Goal: Task Accomplishment & Management: Complete application form

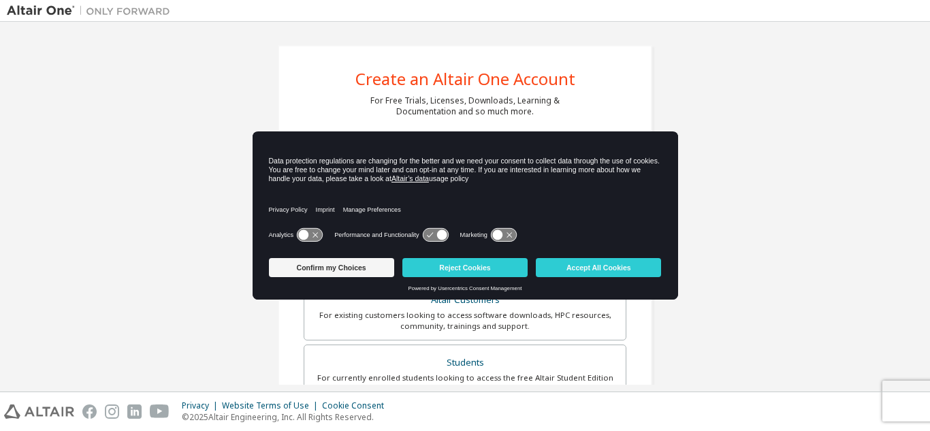
click at [439, 238] on icon at bounding box center [441, 235] width 10 height 10
click at [436, 234] on icon at bounding box center [441, 235] width 10 height 10
drag, startPoint x: 438, startPoint y: 240, endPoint x: 394, endPoint y: 240, distance: 43.6
click at [394, 240] on div "Performance and Functionality" at bounding box center [391, 235] width 114 height 14
click at [427, 234] on icon at bounding box center [435, 235] width 25 height 13
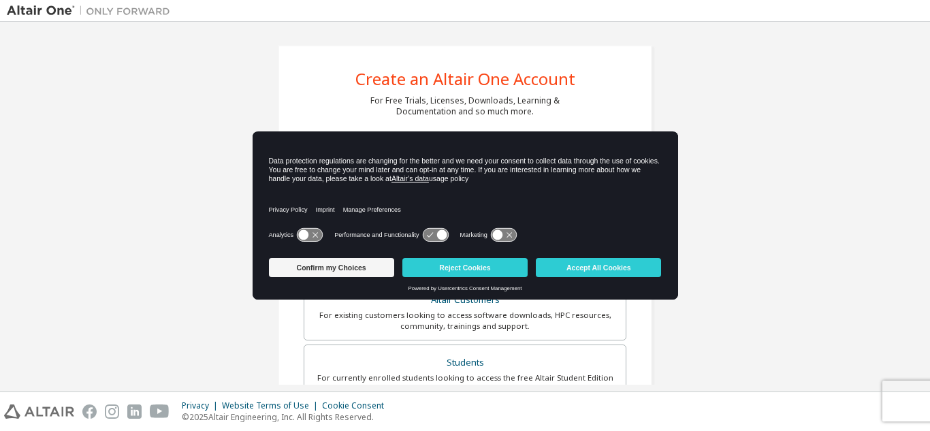
click at [427, 234] on icon at bounding box center [435, 235] width 25 height 13
click at [505, 236] on icon at bounding box center [503, 235] width 25 height 13
click at [505, 236] on icon at bounding box center [510, 235] width 10 height 10
click at [434, 235] on icon at bounding box center [435, 235] width 25 height 13
click at [439, 235] on icon at bounding box center [441, 235] width 10 height 10
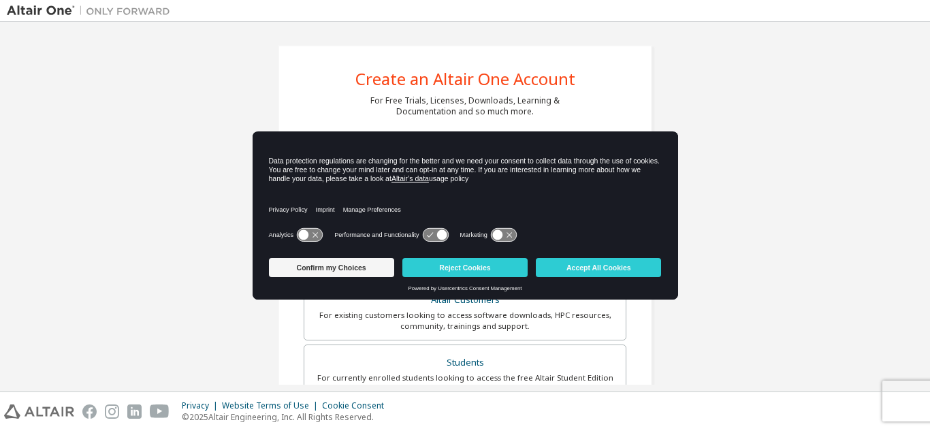
click at [425, 235] on icon at bounding box center [435, 235] width 25 height 13
click at [592, 268] on button "Accept All Cookies" at bounding box center [598, 267] width 125 height 19
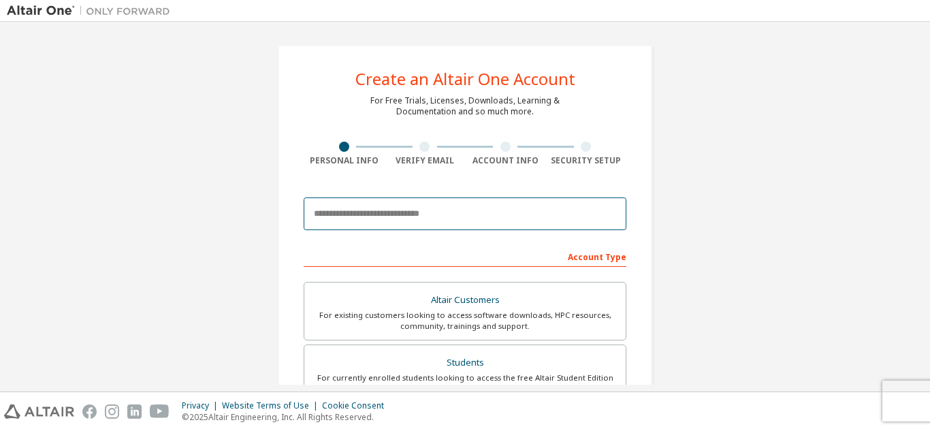
click at [422, 212] on input "email" at bounding box center [465, 213] width 323 height 33
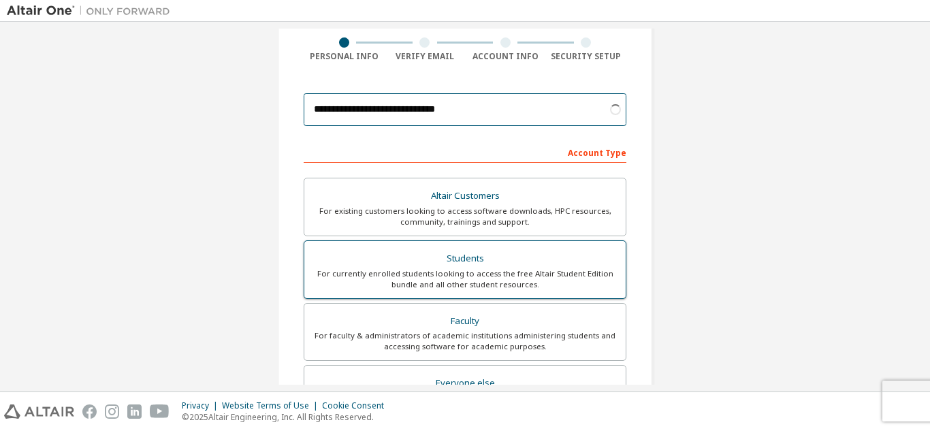
scroll to position [108, 0]
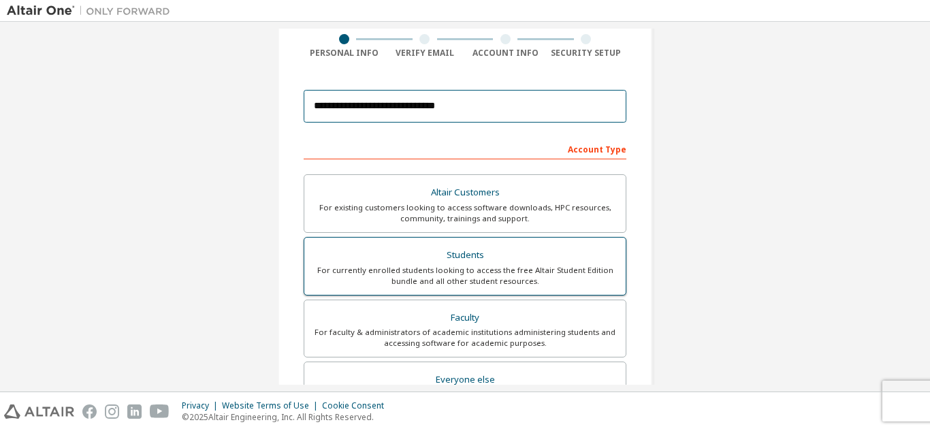
type input "**********"
click at [547, 284] on div "For currently enrolled students looking to access the free Altair Student Editi…" at bounding box center [464, 276] width 305 height 22
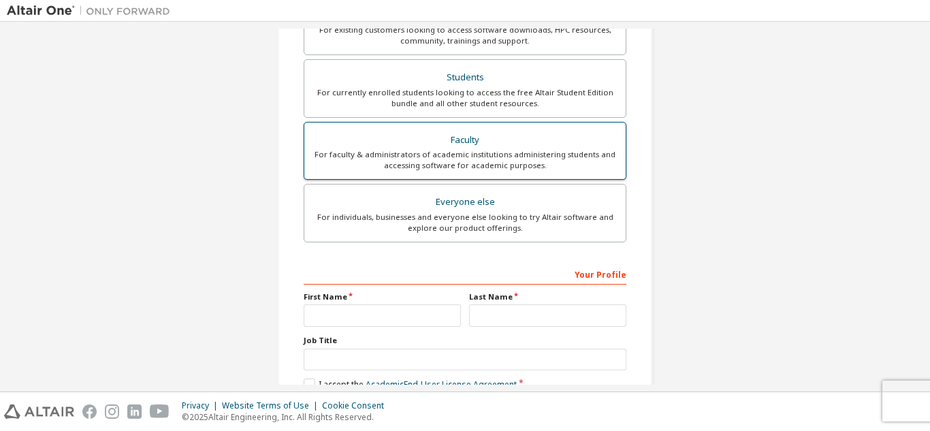
scroll to position [359, 0]
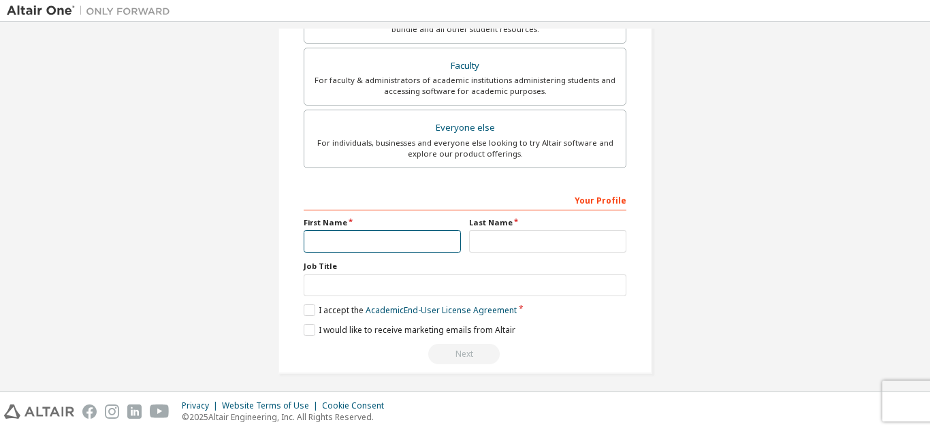
click at [356, 233] on input "text" at bounding box center [382, 241] width 157 height 22
type input "**********"
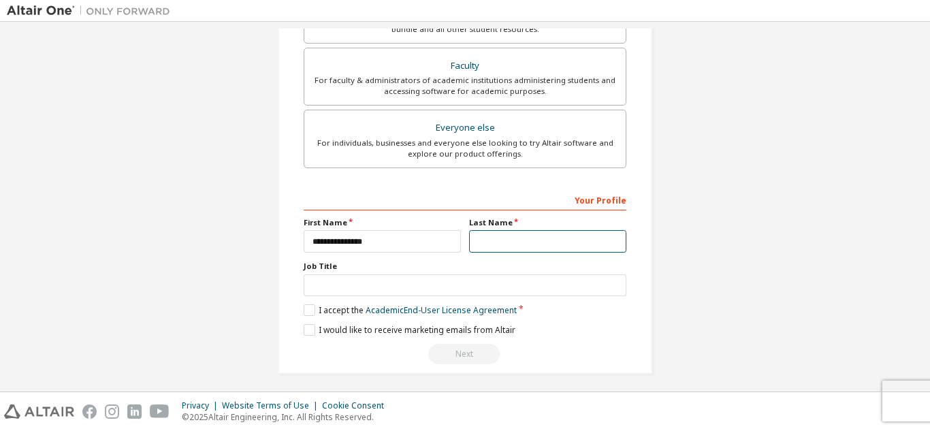
click at [486, 240] on input "text" at bounding box center [547, 241] width 157 height 22
type input "**********"
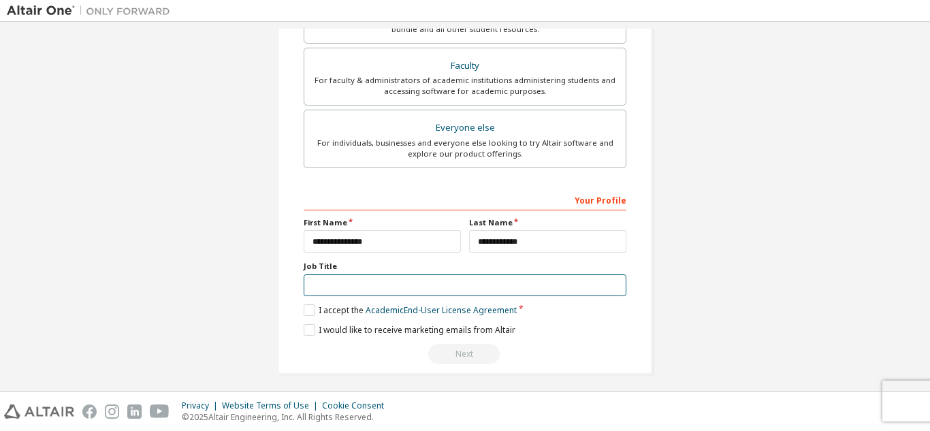
click at [404, 283] on input "text" at bounding box center [465, 285] width 323 height 22
click at [304, 305] on label "I accept the Academic End-User License Agreement" at bounding box center [410, 310] width 213 height 12
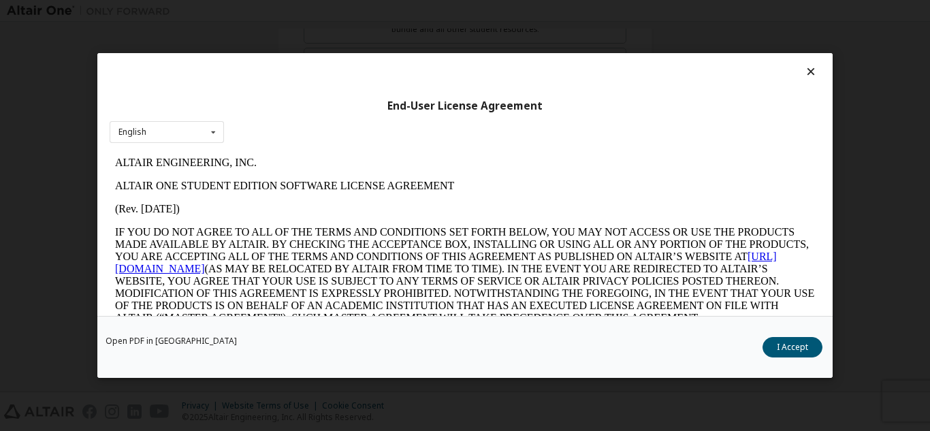
scroll to position [0, 0]
click at [787, 342] on button "I Accept" at bounding box center [792, 347] width 60 height 20
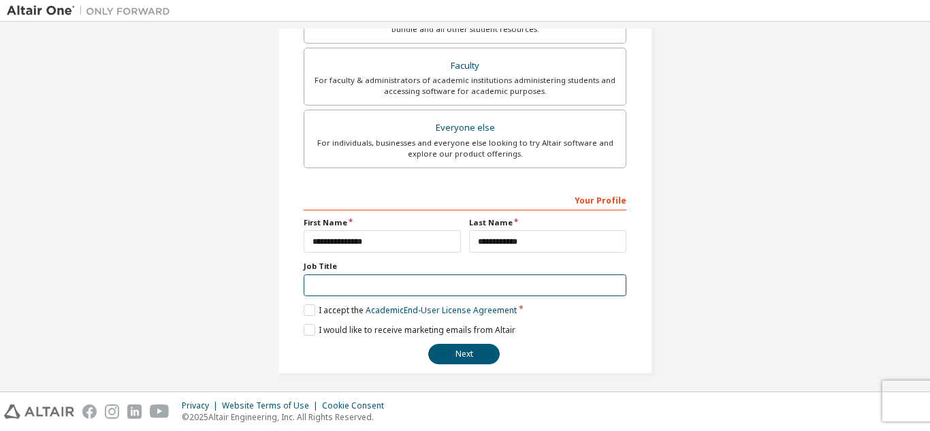
click at [366, 288] on input "text" at bounding box center [465, 285] width 323 height 22
type input "*******"
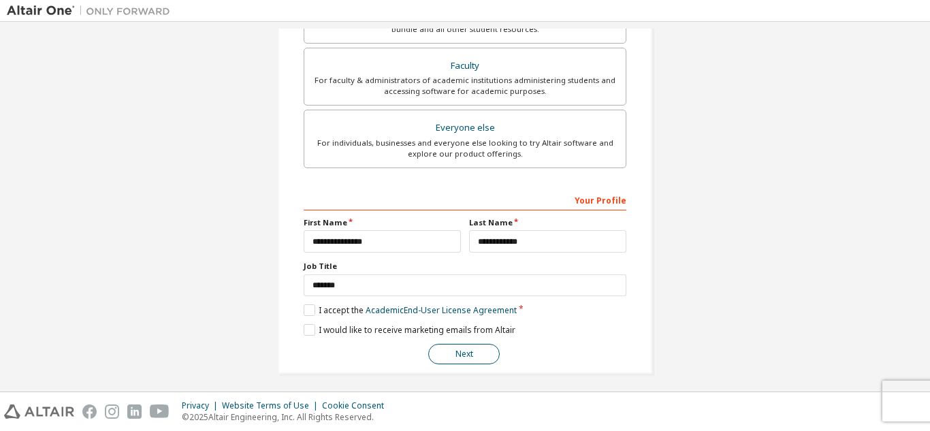
click at [468, 351] on button "Next" at bounding box center [463, 354] width 71 height 20
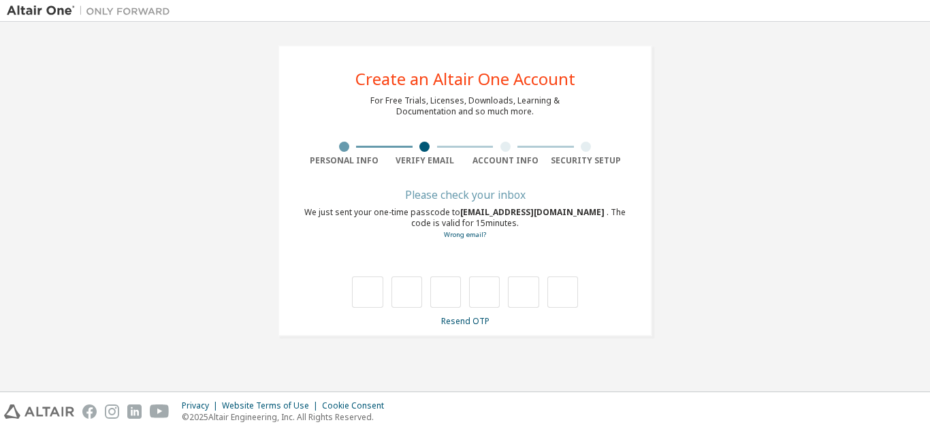
type input "*"
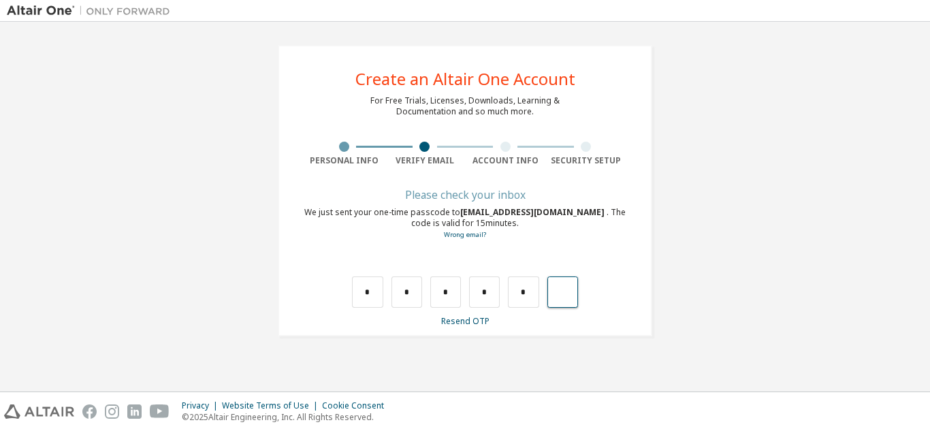
type input "*"
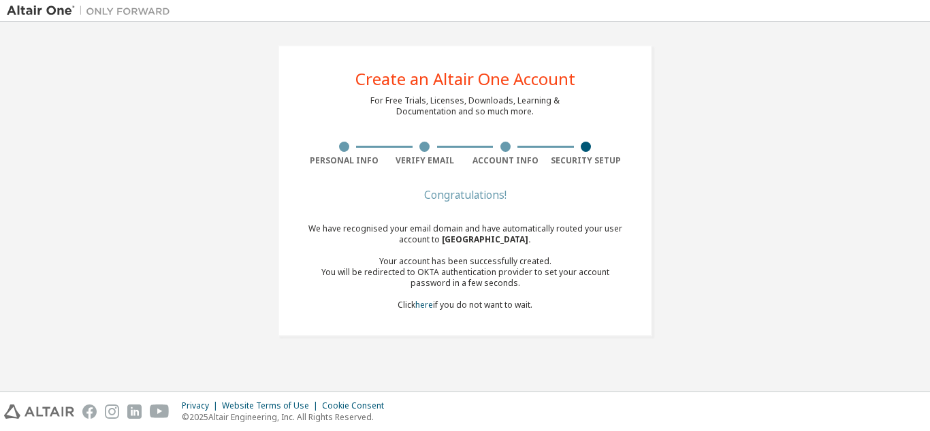
click at [476, 307] on div "We have recognised your email domain and have automatically routed your user ac…" at bounding box center [465, 266] width 323 height 87
